Goal: Navigation & Orientation: Find specific page/section

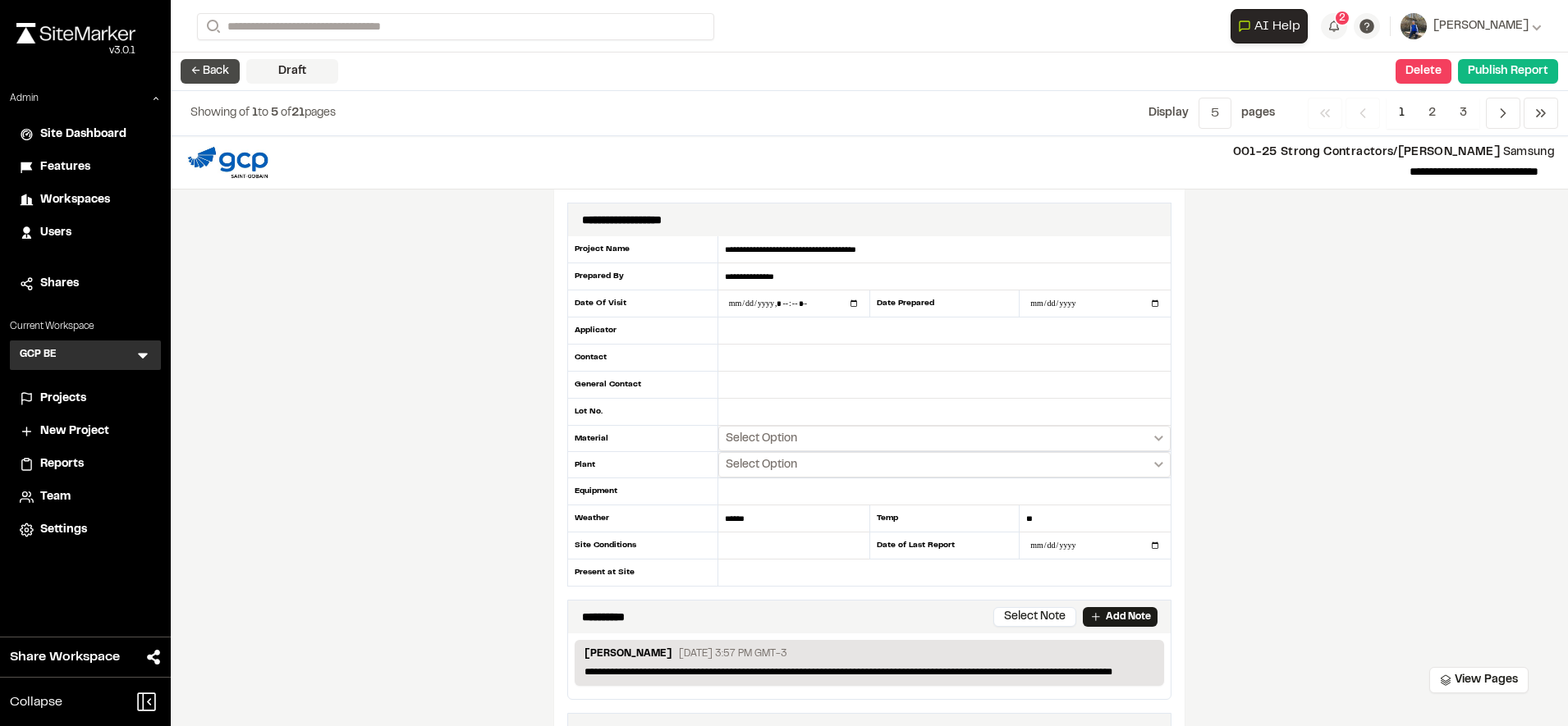
click at [199, 74] on button "← Back" at bounding box center [210, 71] width 59 height 24
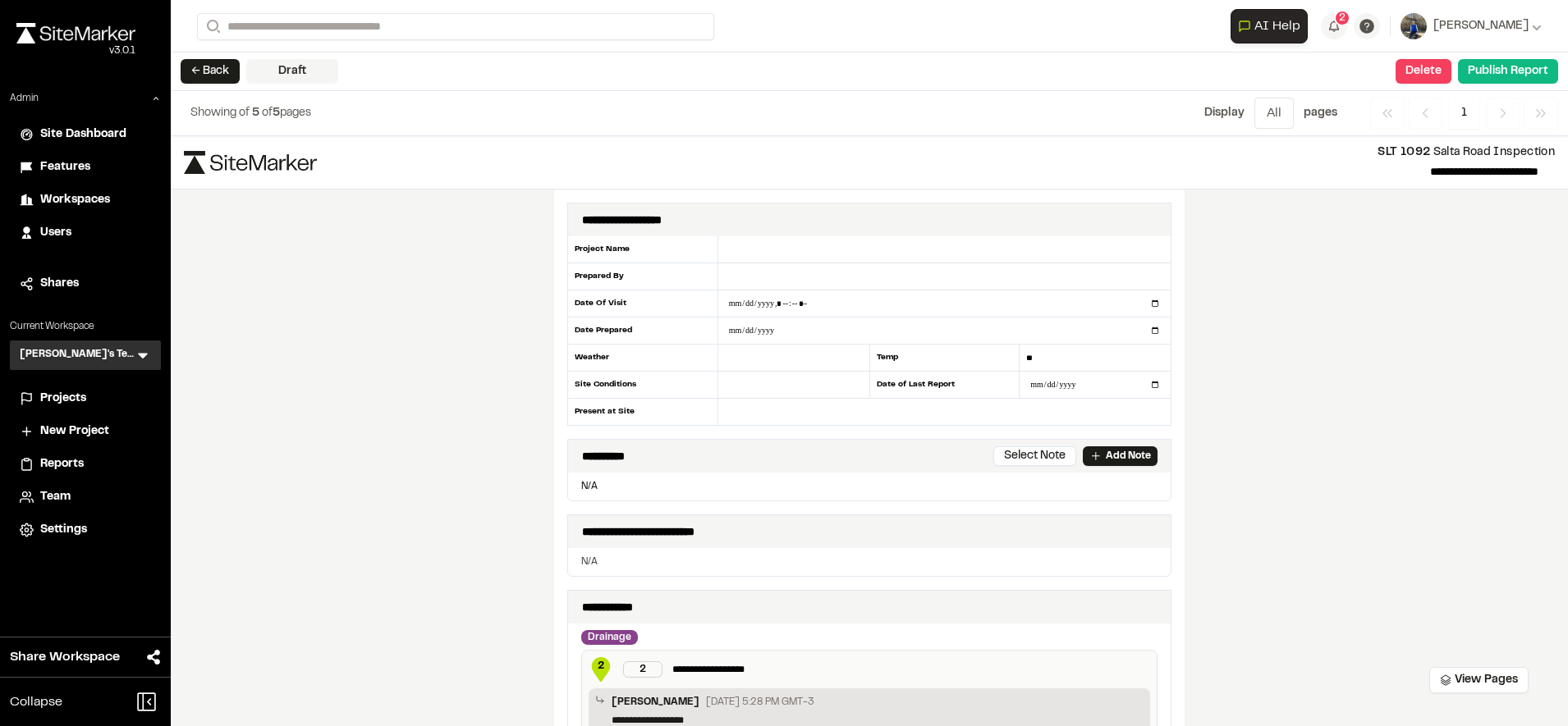
click at [70, 406] on span "Projects" at bounding box center [63, 399] width 46 height 18
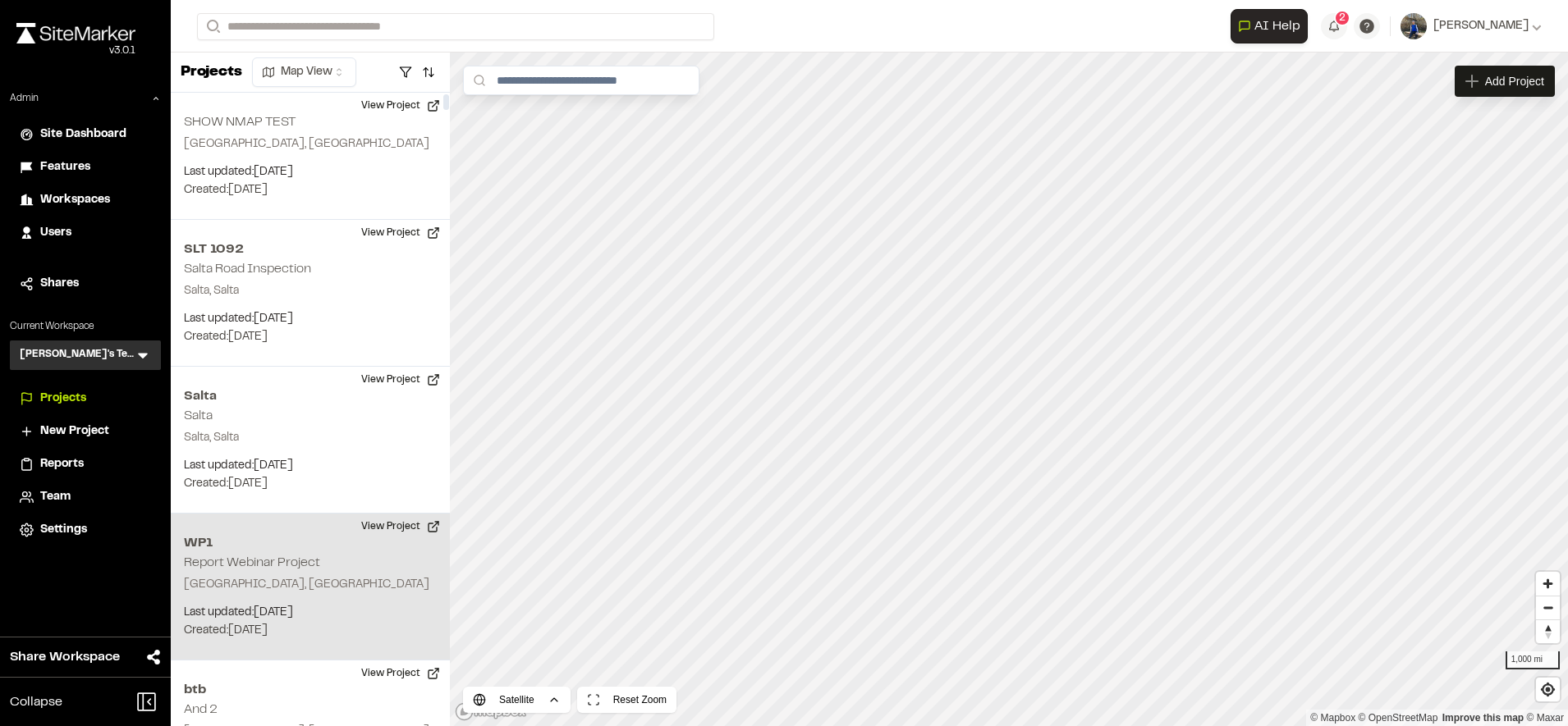
scroll to position [30, 0]
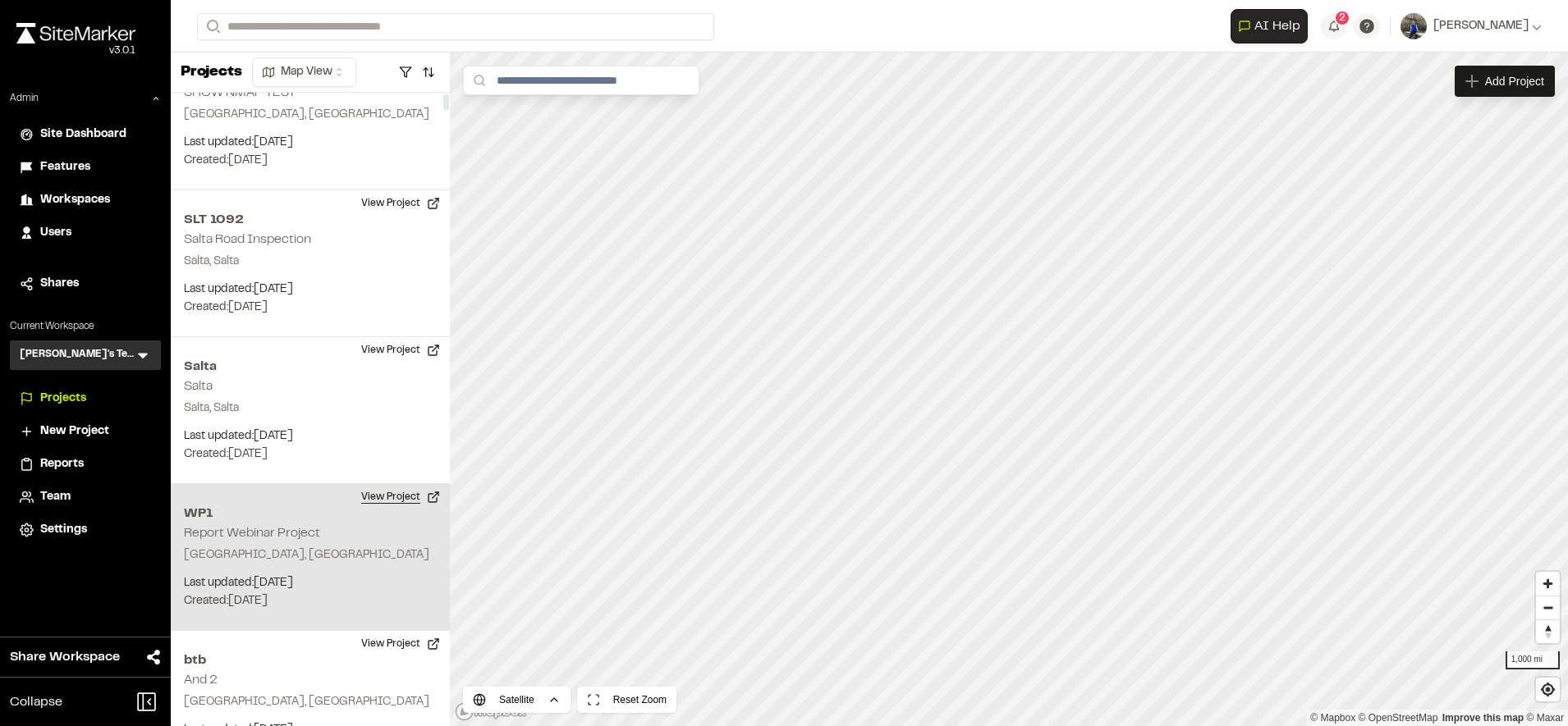
click at [396, 497] on button "View Project" at bounding box center [400, 498] width 98 height 26
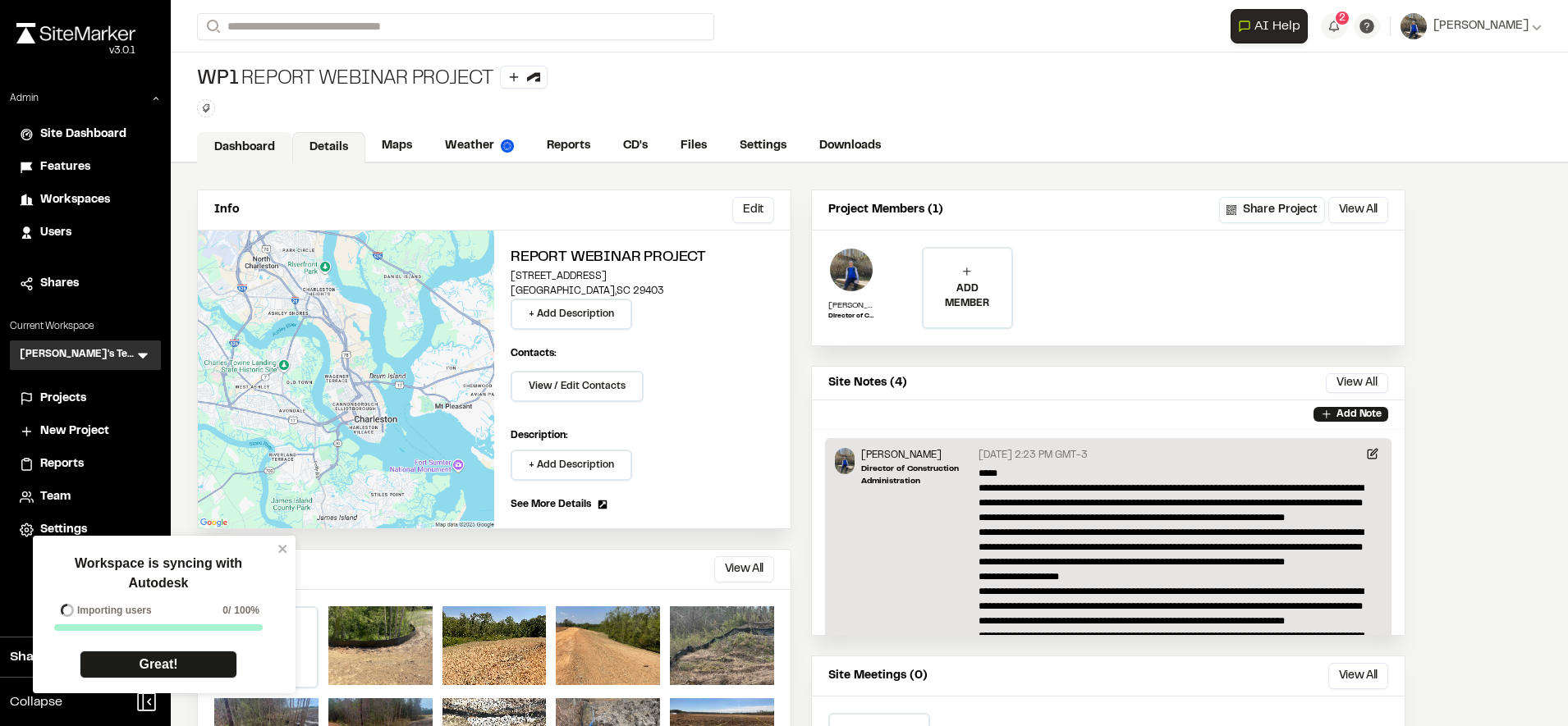
click at [235, 149] on link "Dashboard" at bounding box center [245, 148] width 96 height 31
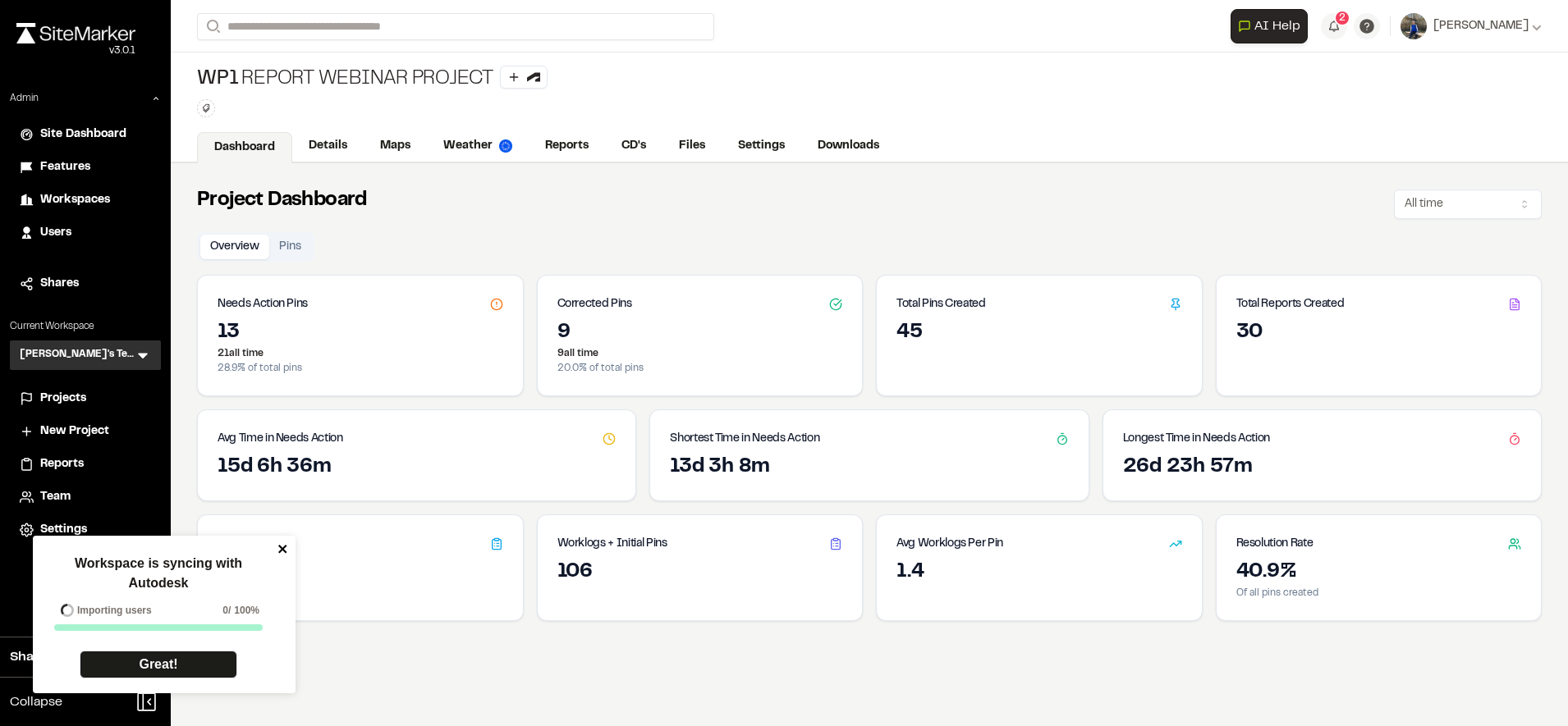
click at [282, 545] on icon "close" at bounding box center [282, 549] width 11 height 13
